Goal: Go to known website: Access a specific website the user already knows

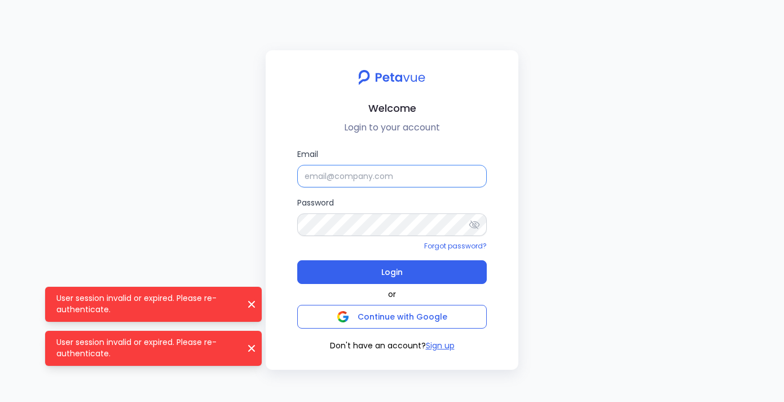
click at [362, 174] on input "Email" at bounding box center [391, 176] width 189 height 23
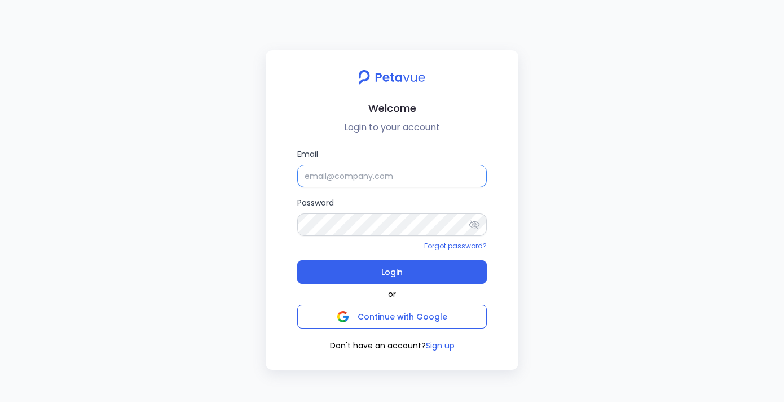
type input "[PERSON_NAME][EMAIL_ADDRESS][DOMAIN_NAME]"
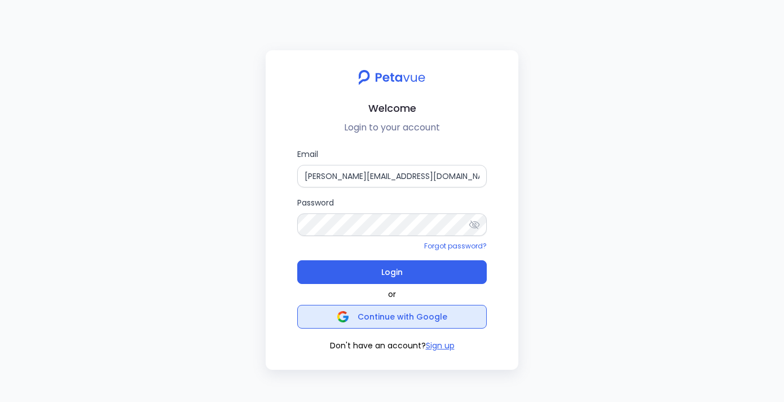
click at [371, 316] on span "Continue with Google" at bounding box center [403, 316] width 90 height 11
